Goal: Task Accomplishment & Management: Manage account settings

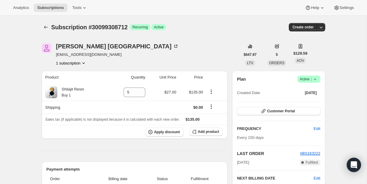
click at [316, 79] on icon at bounding box center [315, 79] width 6 height 6
click at [312, 97] on button "Cancel subscription" at bounding box center [307, 101] width 37 height 10
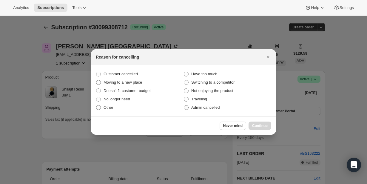
click at [215, 109] on span "Admin cancelled" at bounding box center [205, 107] width 28 height 4
click at [184, 105] on input "Admin cancelled" at bounding box center [184, 105] width 0 height 0
radio input "true"
click at [260, 123] on button "Continue" at bounding box center [260, 125] width 23 height 8
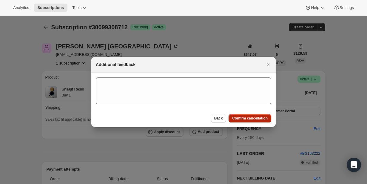
click at [254, 117] on span "Confirm cancellation" at bounding box center [250, 118] width 36 height 5
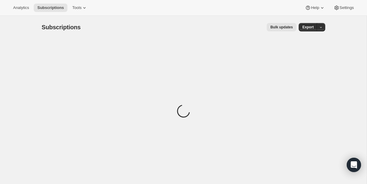
scroll to position [19, 0]
